Goal: Find specific page/section: Find specific page/section

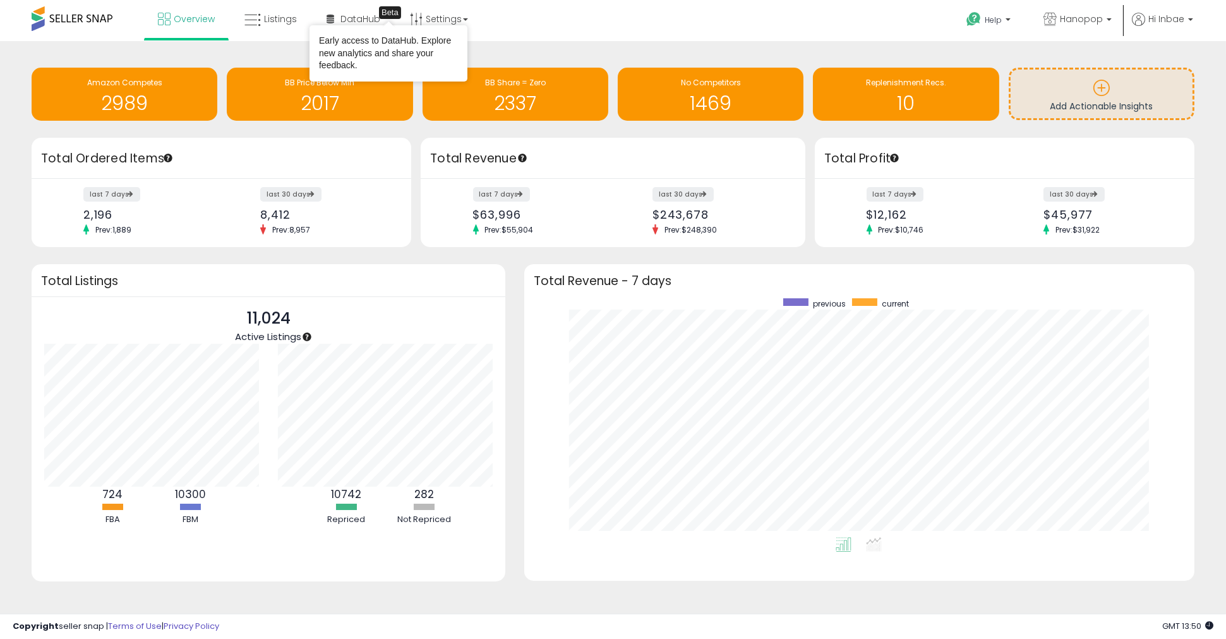
scroll to position [238, 646]
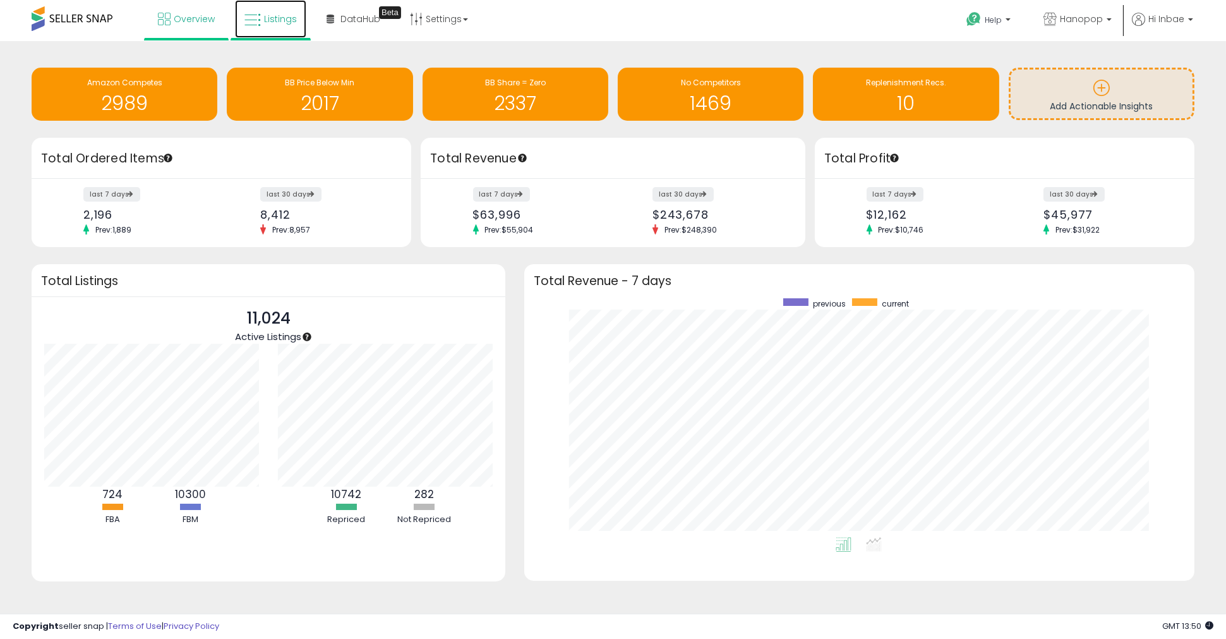
click at [281, 17] on span "Listings" at bounding box center [280, 19] width 33 height 13
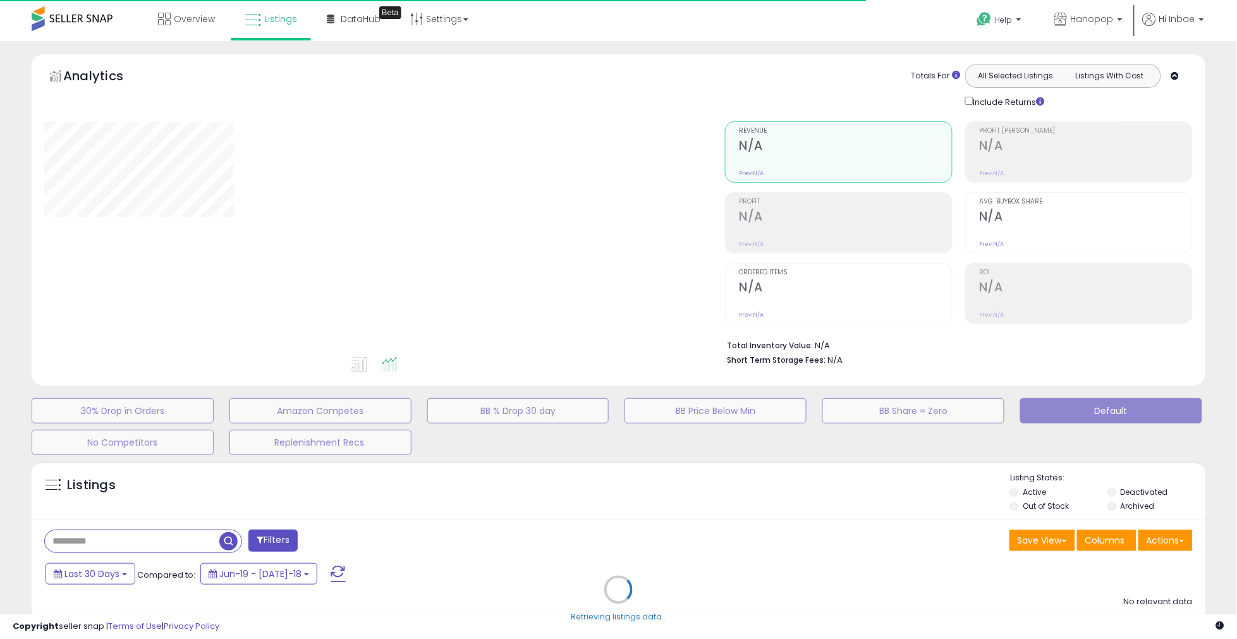
click at [159, 537] on div "Retrieving listings data.." at bounding box center [618, 599] width 1192 height 288
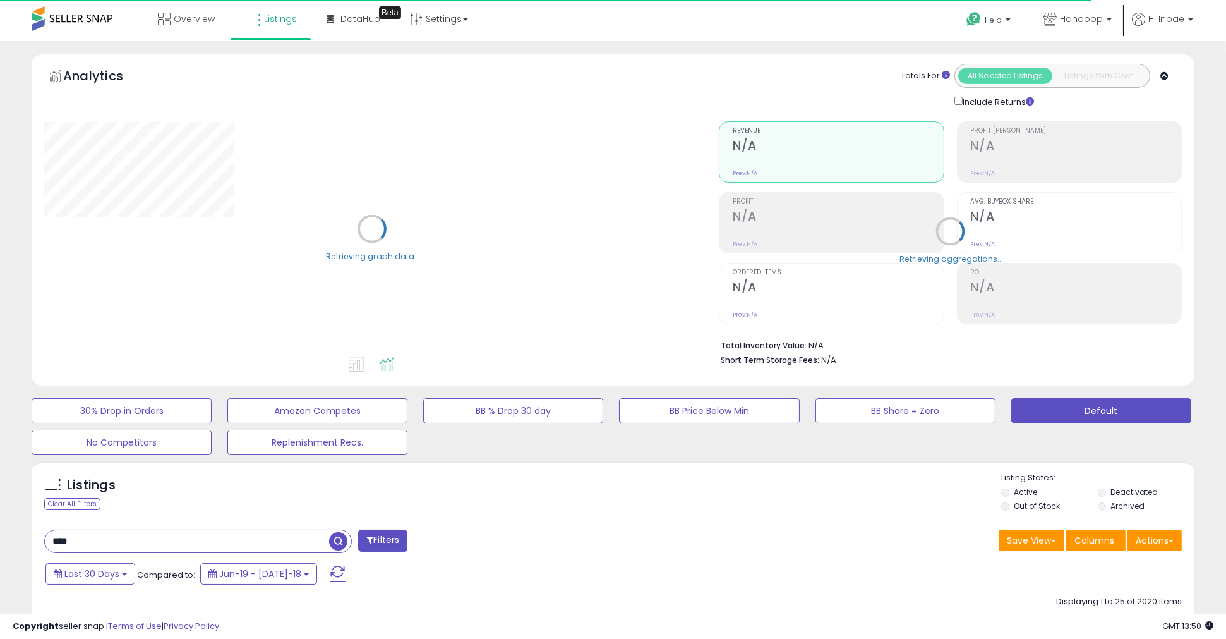
click at [162, 540] on input "****" at bounding box center [187, 541] width 284 height 22
paste input "**********"
drag, startPoint x: 171, startPoint y: 538, endPoint x: 298, endPoint y: 552, distance: 127.1
click at [0, 529] on html "Unable to login Retrieving listings data.. has not yet accepted the Terms of Us…" at bounding box center [613, 319] width 1226 height 639
paste input "text"
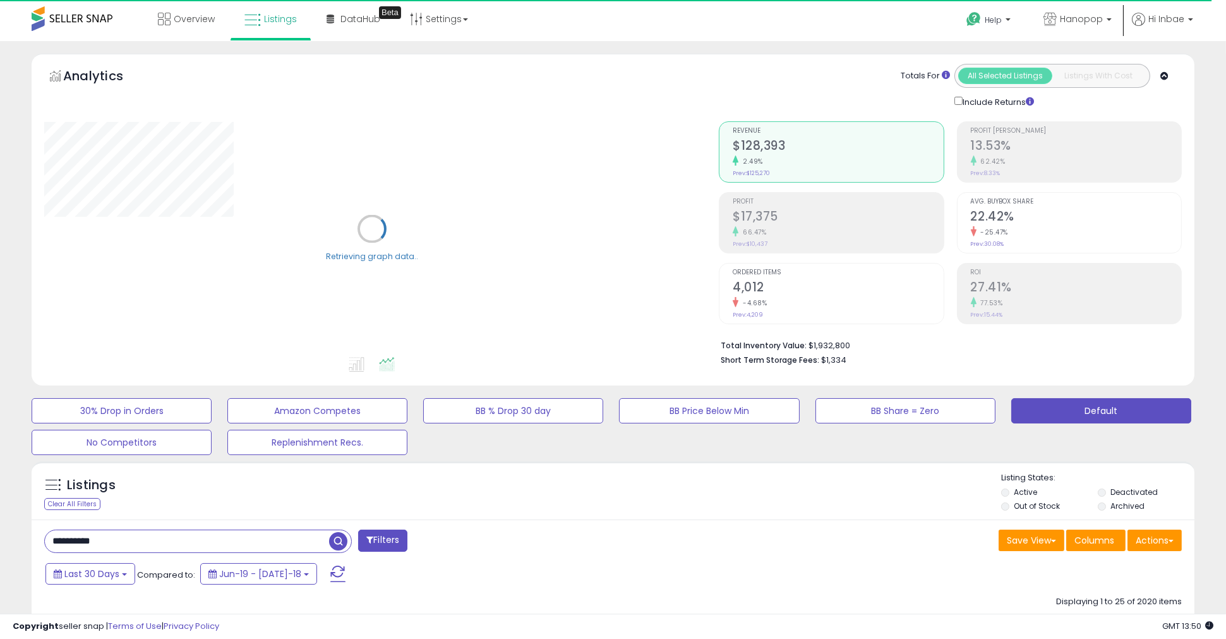
click at [340, 543] on span "button" at bounding box center [338, 541] width 18 height 18
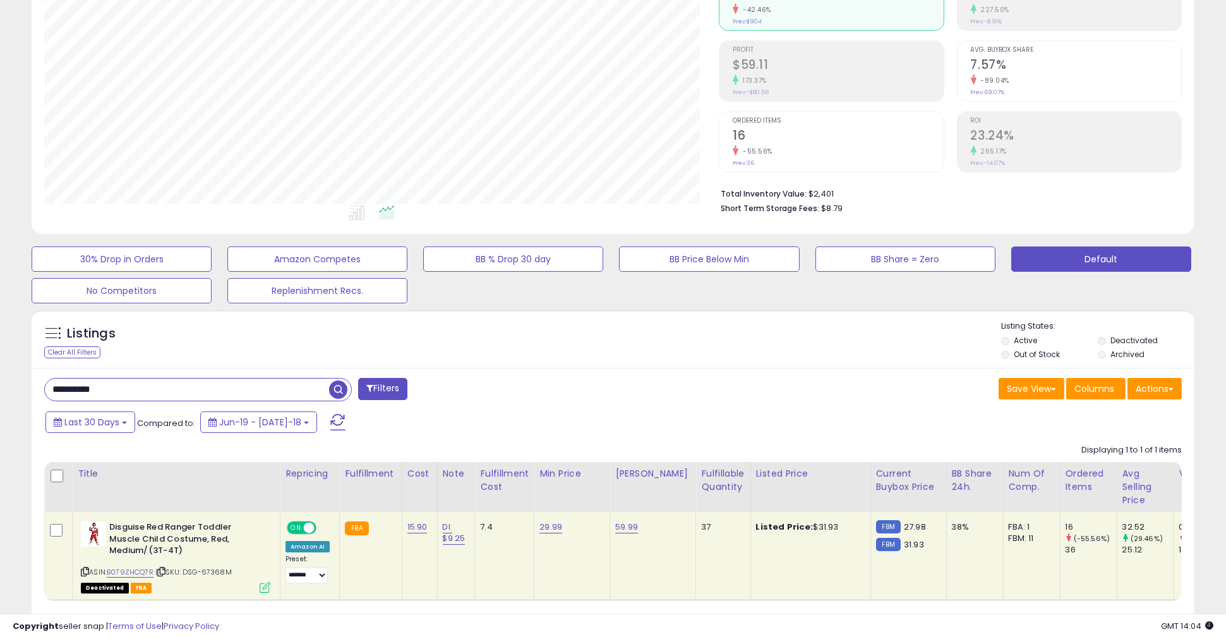
scroll to position [210, 0]
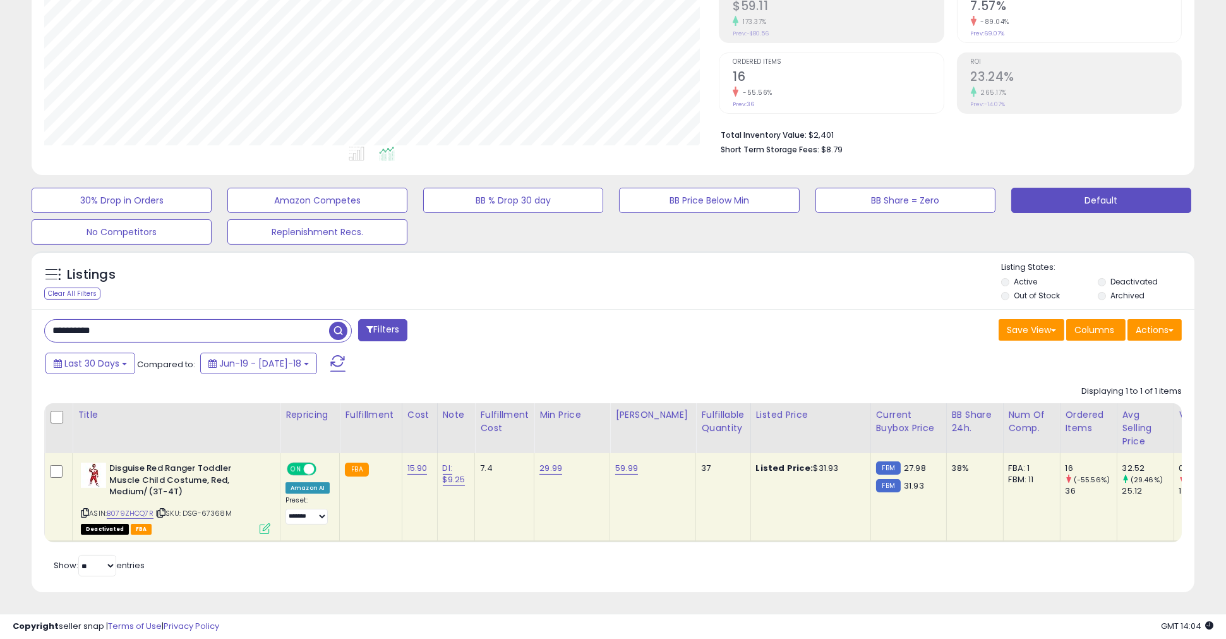
click at [0, 337] on html "Unable to login Retrieving listings data.. has not yet accepted the Terms of Us…" at bounding box center [613, 109] width 1226 height 639
paste input "*"
click at [337, 330] on span "button" at bounding box center [338, 331] width 18 height 18
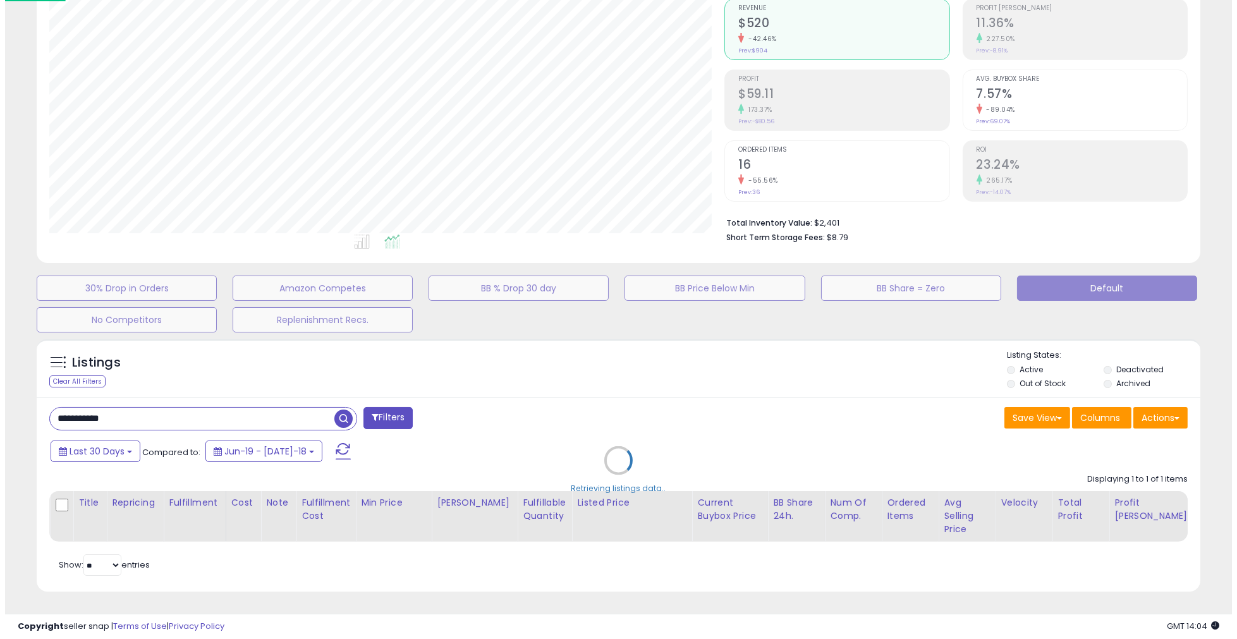
scroll to position [631621, 631199]
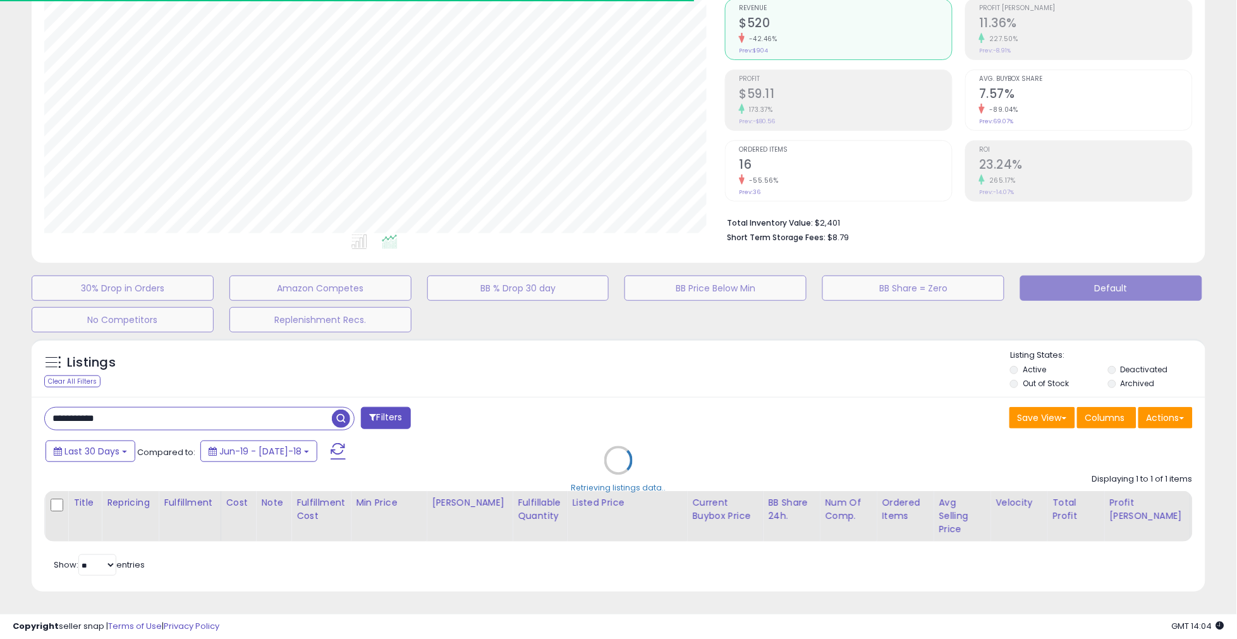
type input "**********"
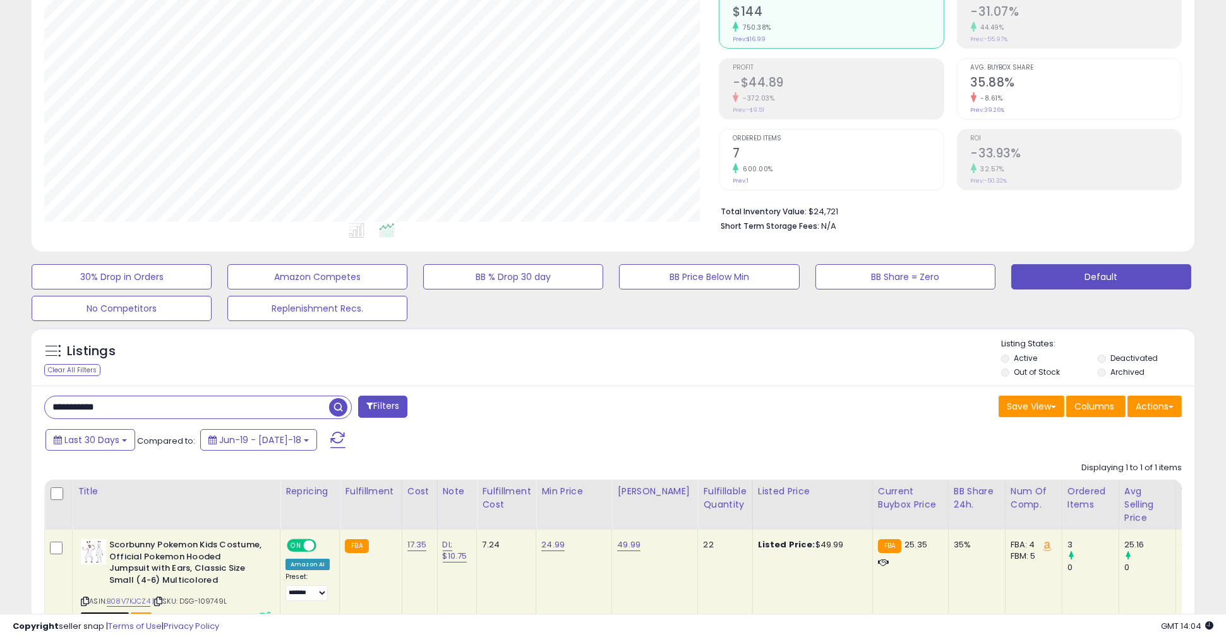
scroll to position [259, 675]
